Goal: Find specific page/section: Find specific page/section

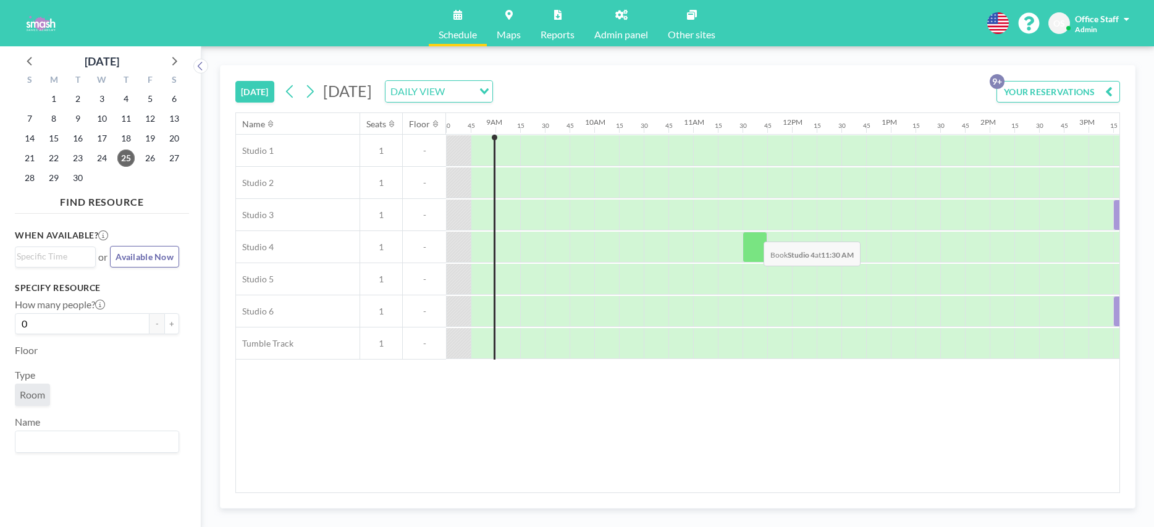
scroll to position [0, 1611]
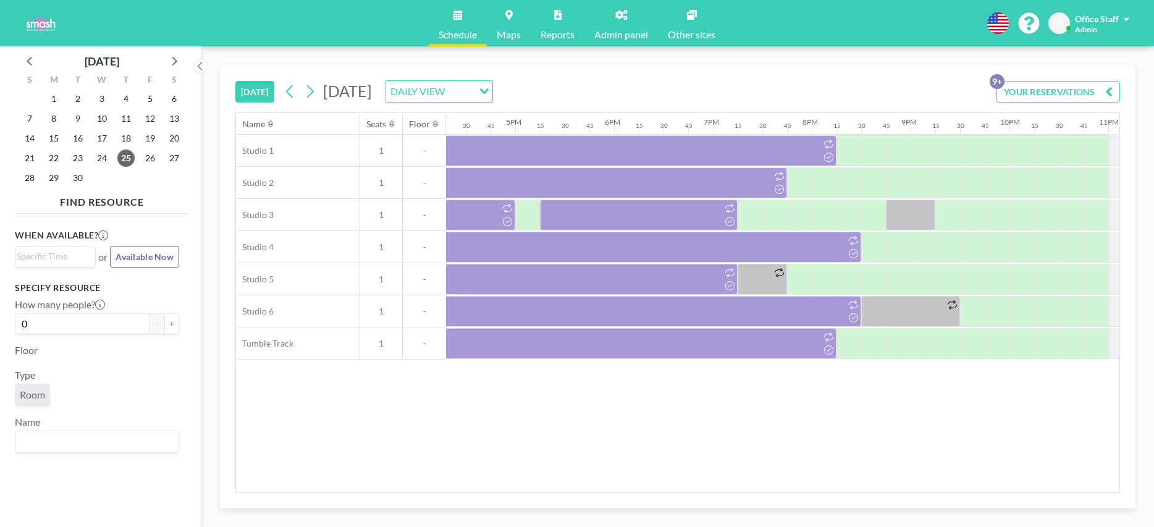
click at [613, 13] on link "Admin panel" at bounding box center [621, 23] width 74 height 46
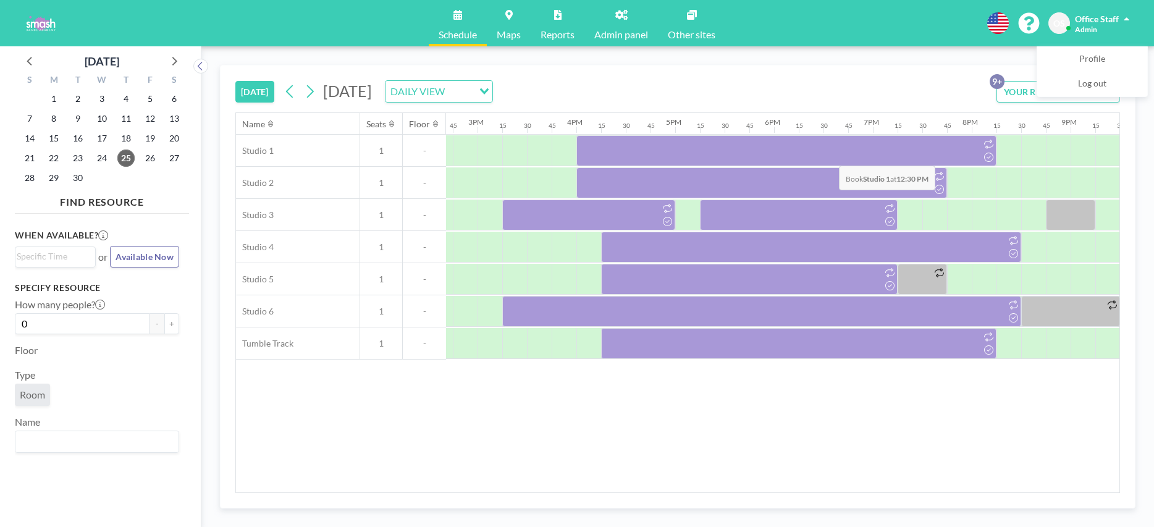
scroll to position [0, 1630]
